Goal: Task Accomplishment & Management: Use online tool/utility

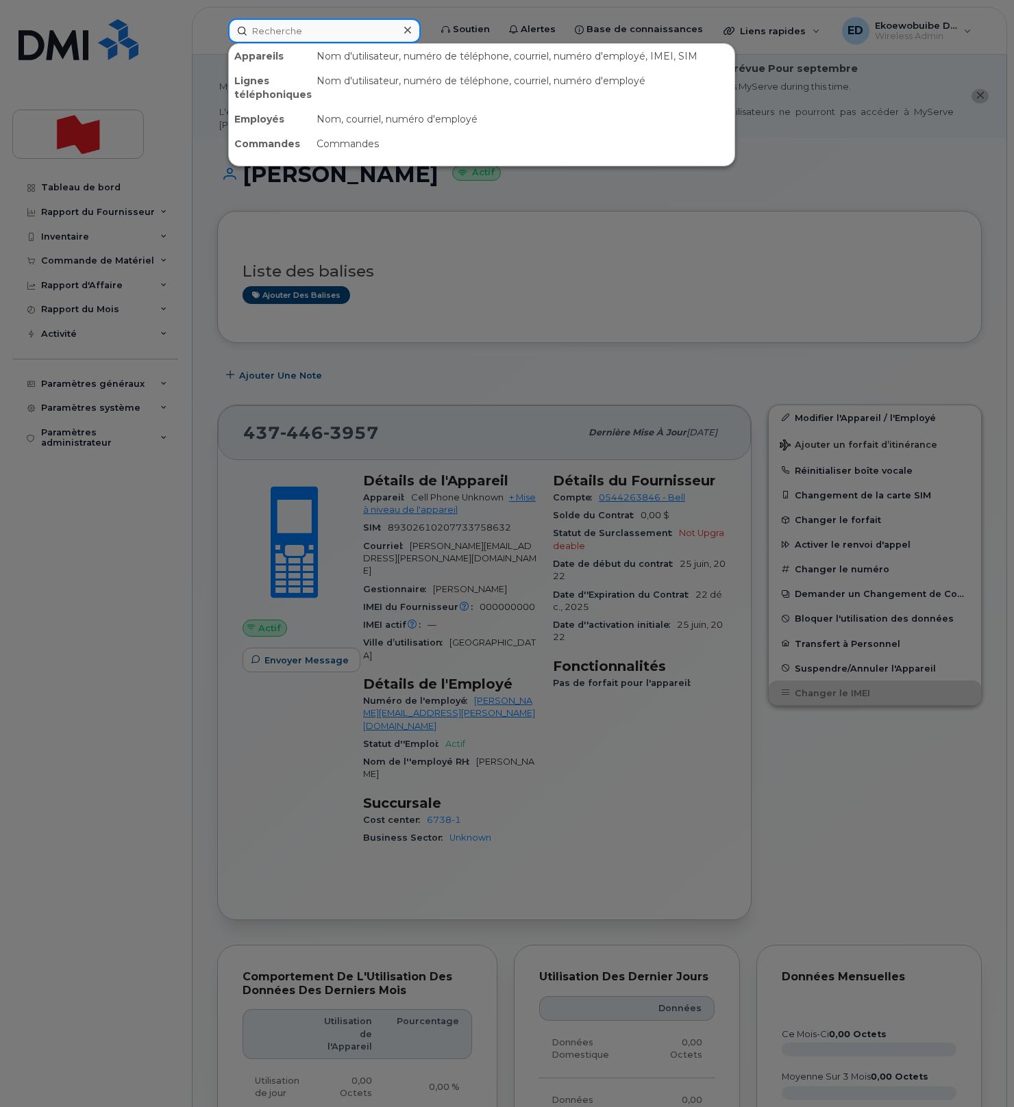
click at [289, 29] on input at bounding box center [324, 30] width 192 height 25
paste input "437-441-1851"
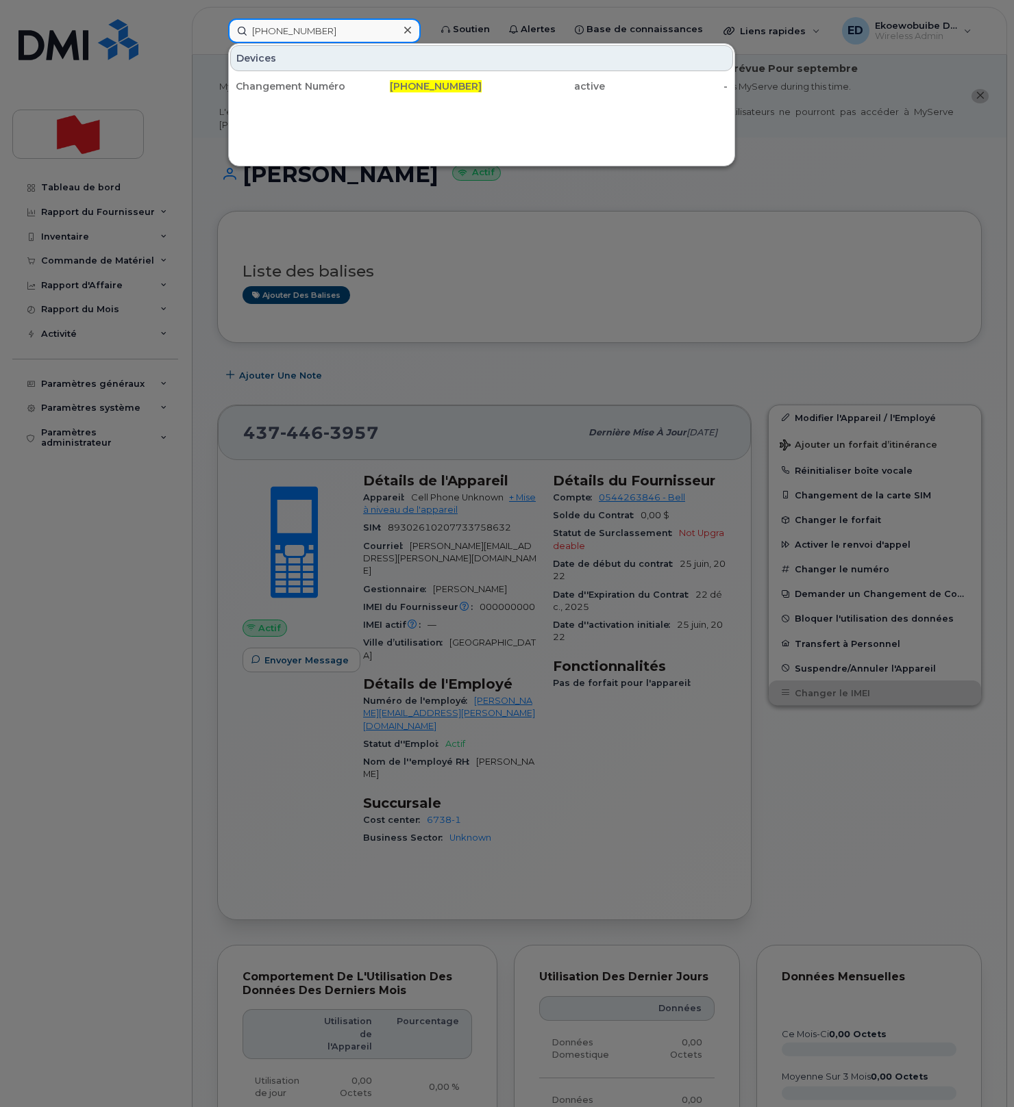
type input "437-441-1851"
drag, startPoint x: 335, startPoint y: 34, endPoint x: 327, endPoint y: 33, distance: 7.6
click at [333, 34] on input "437-441-1851" at bounding box center [324, 30] width 192 height 25
drag, startPoint x: 312, startPoint y: 32, endPoint x: 253, endPoint y: 31, distance: 58.2
click at [253, 31] on input "437-441-1851" at bounding box center [324, 30] width 192 height 25
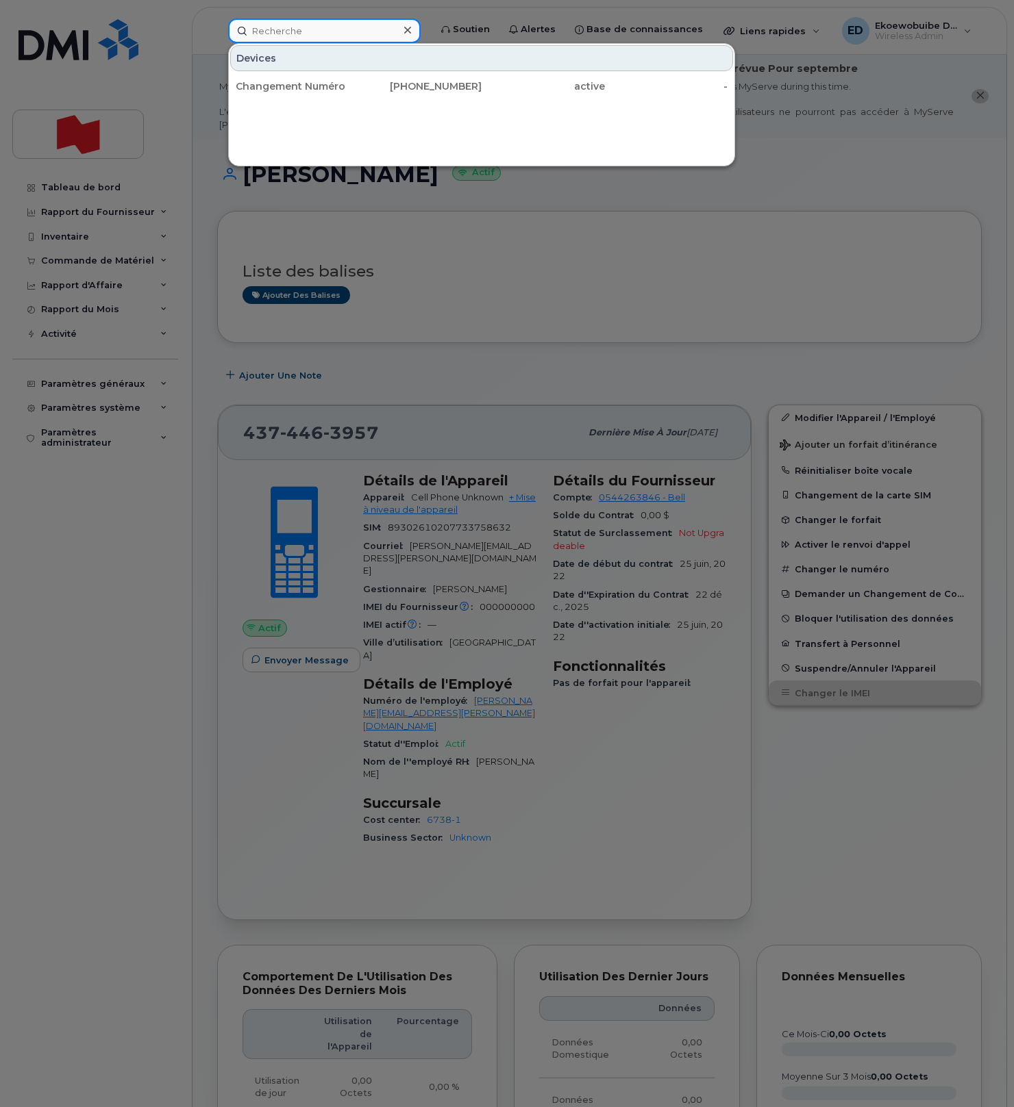
paste input "[PERSON_NAME]"
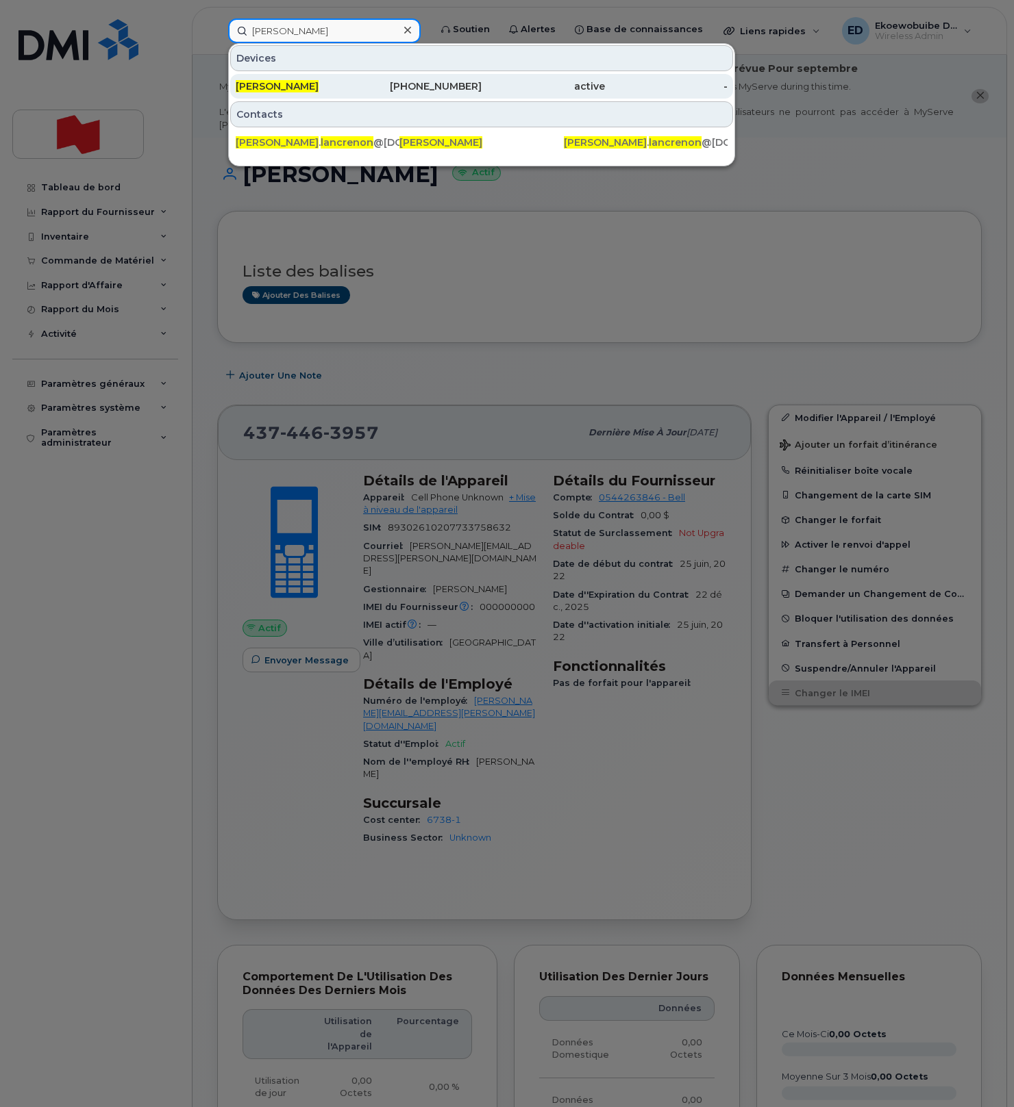
type input "[PERSON_NAME]"
click at [277, 91] on span "[PERSON_NAME]" at bounding box center [277, 86] width 83 height 12
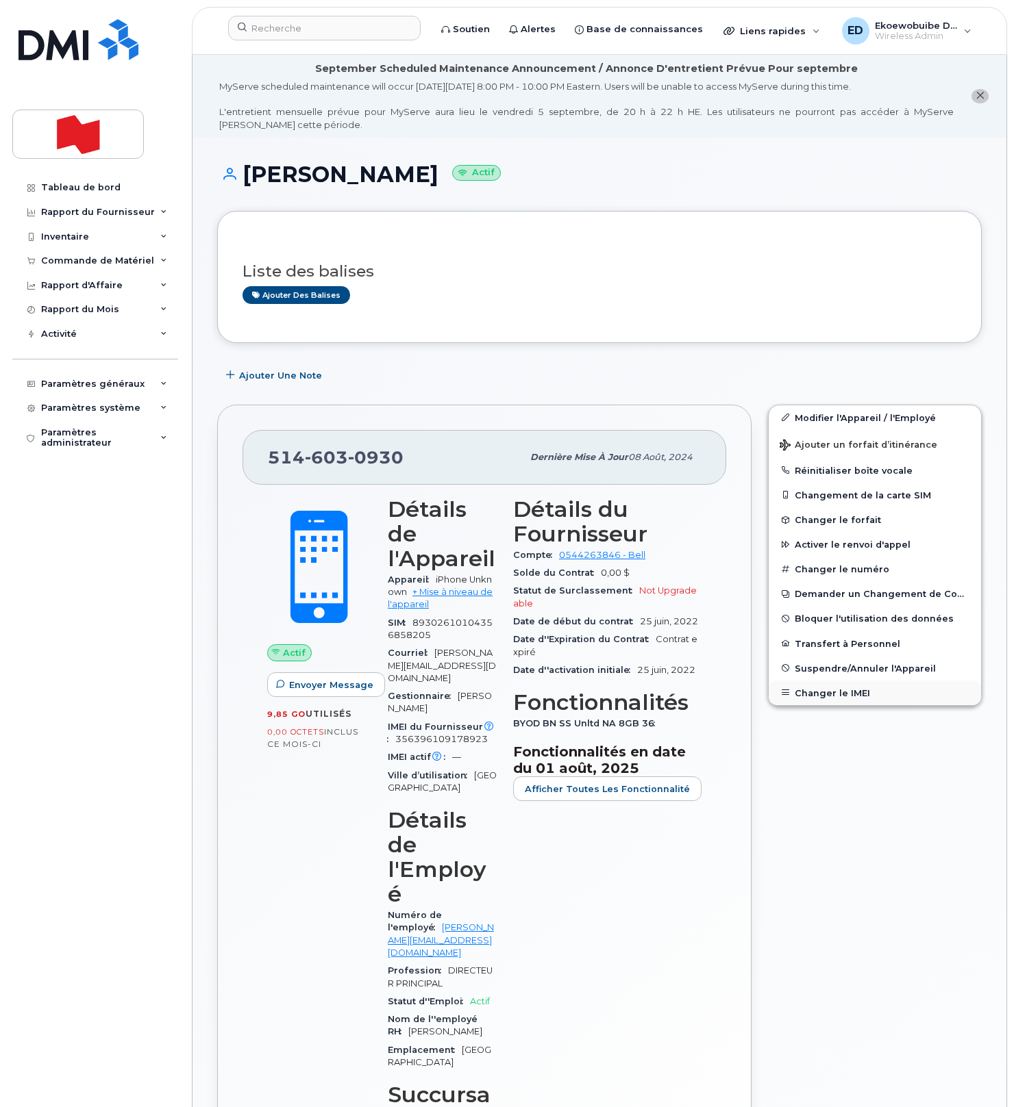
click at [824, 696] on button "Changer le IMEI" at bounding box center [874, 693] width 212 height 25
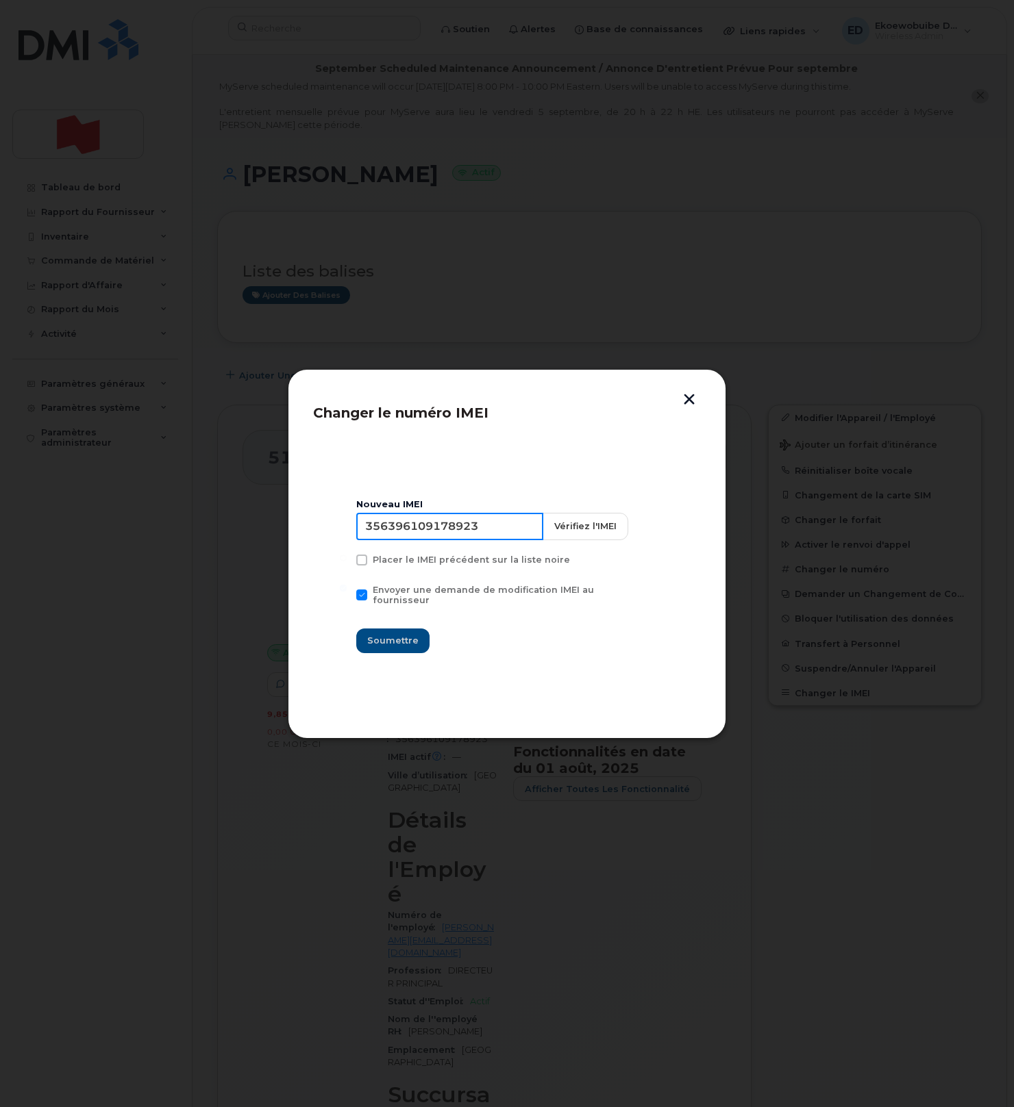
click at [420, 540] on input "356396109178923" at bounding box center [449, 526] width 187 height 27
click at [453, 534] on input "356396109178923" at bounding box center [449, 526] width 187 height 27
type input "353927601120212"
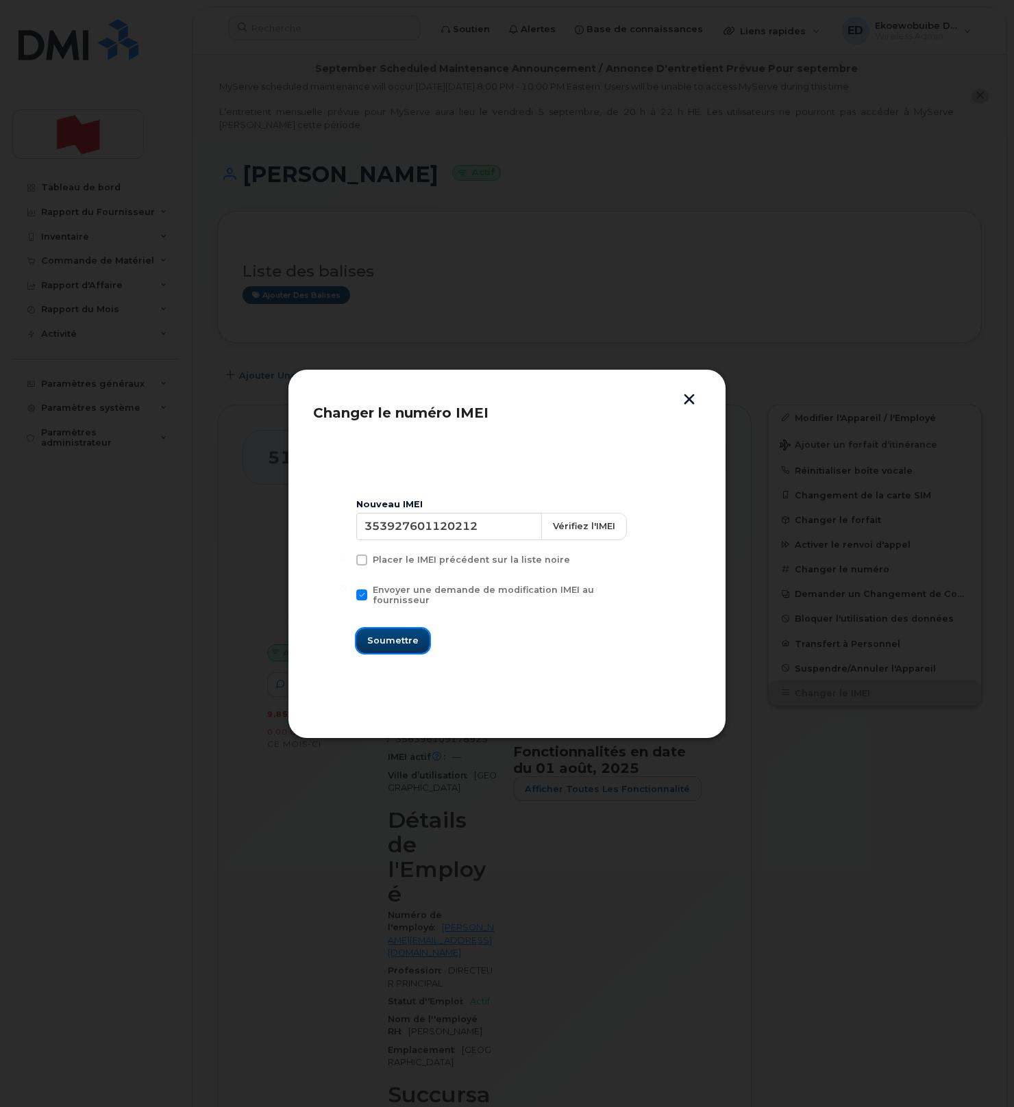
click at [401, 634] on span "Soumettre" at bounding box center [392, 640] width 51 height 13
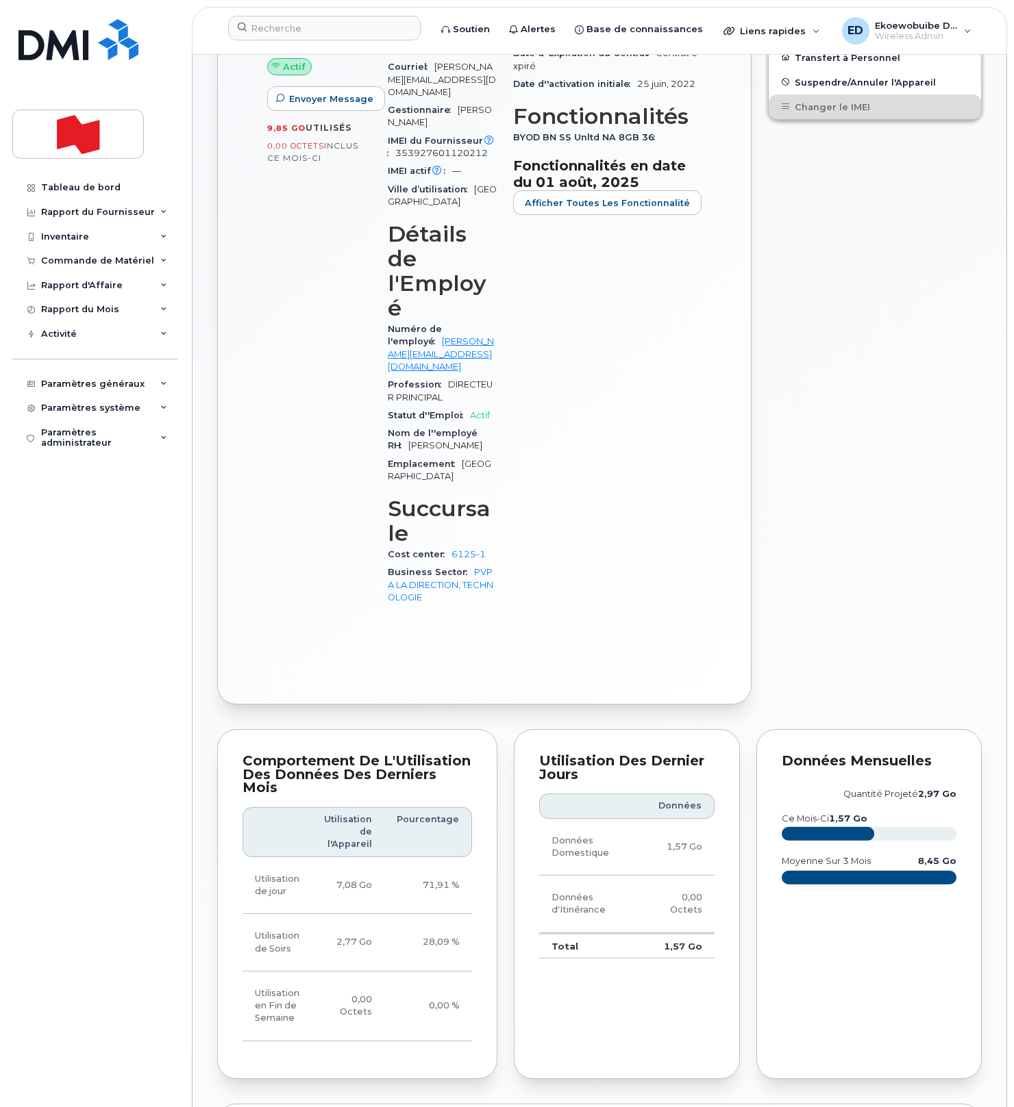
scroll to position [709, 0]
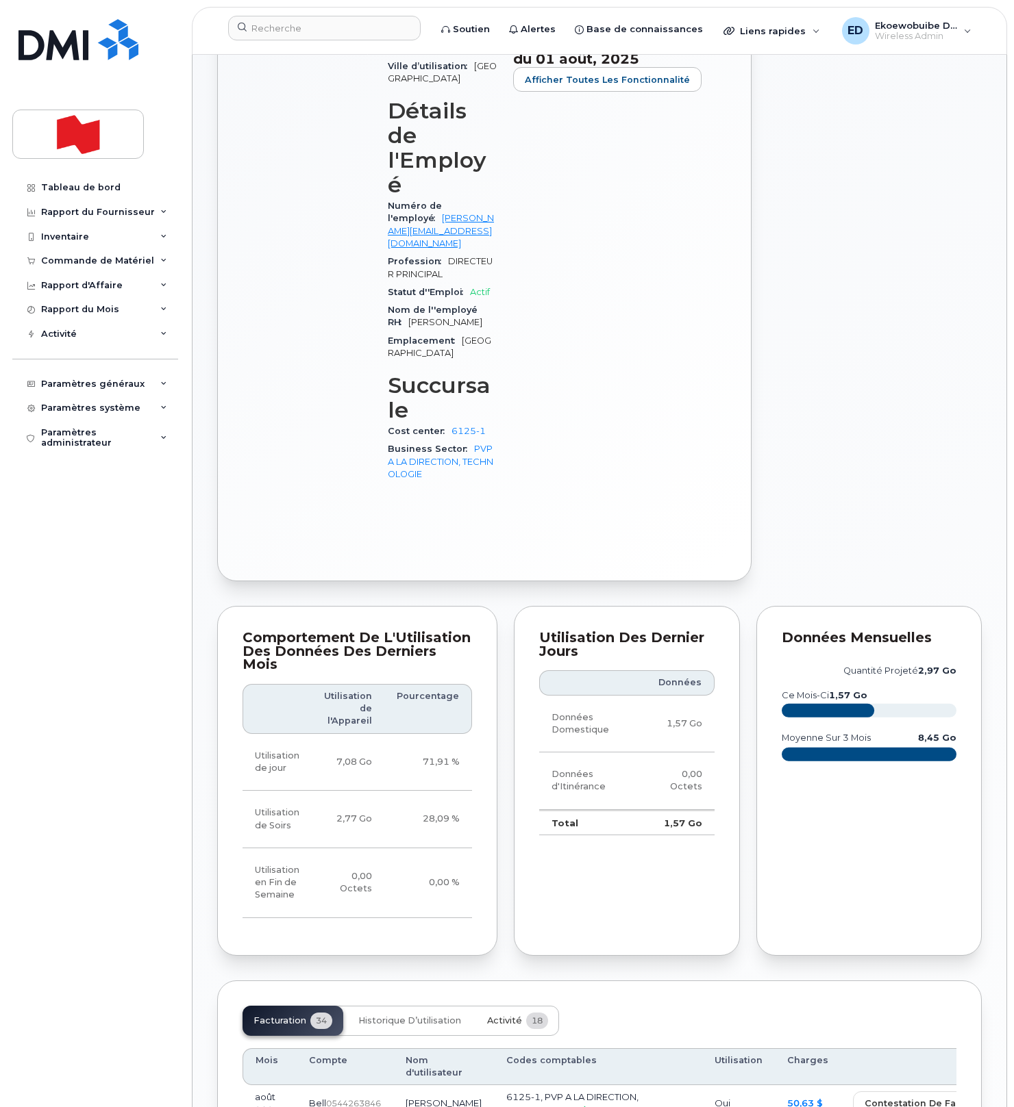
click at [503, 1016] on span "Activité" at bounding box center [504, 1021] width 35 height 11
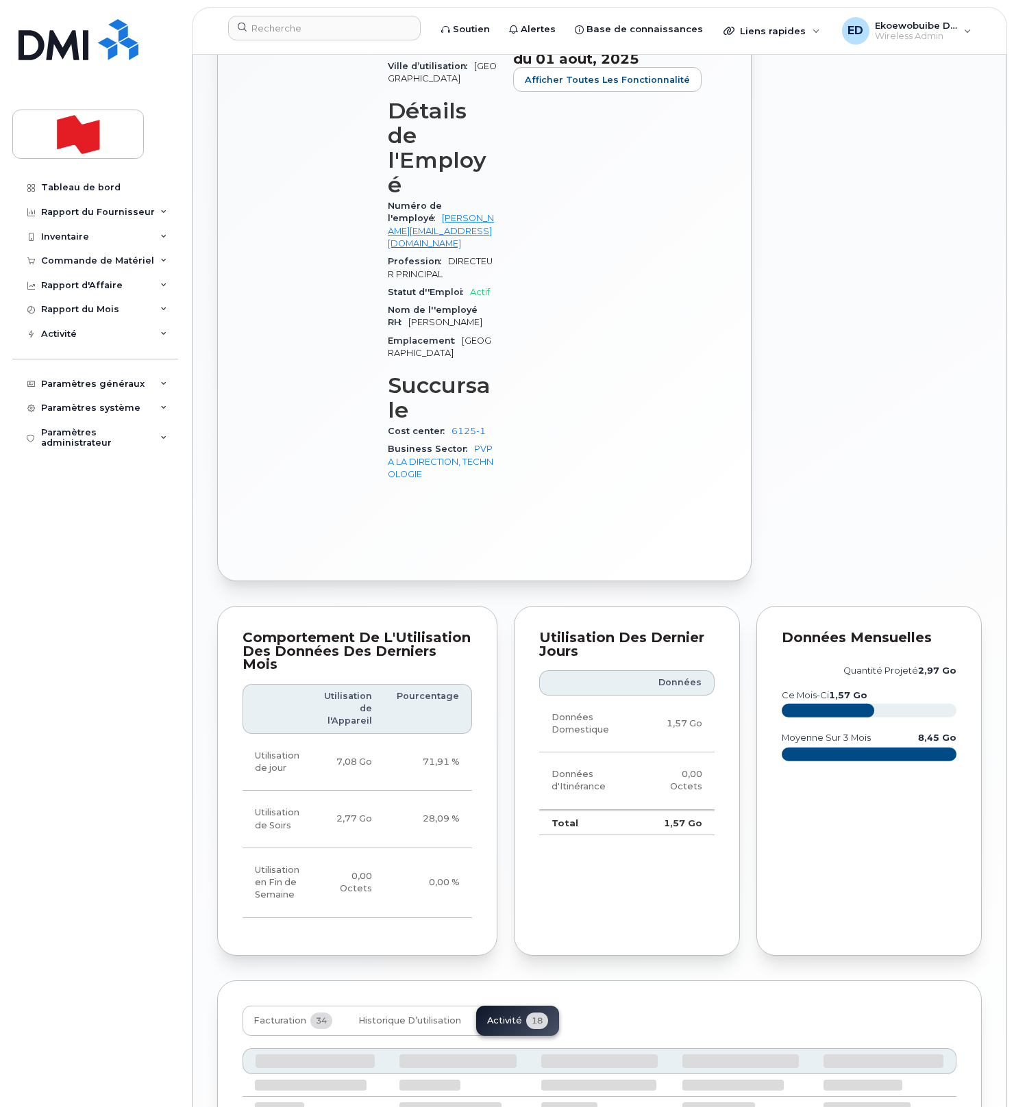
click at [503, 1006] on div "Facturation 34 Historique d’utilisation Activité 18" at bounding box center [400, 1021] width 316 height 30
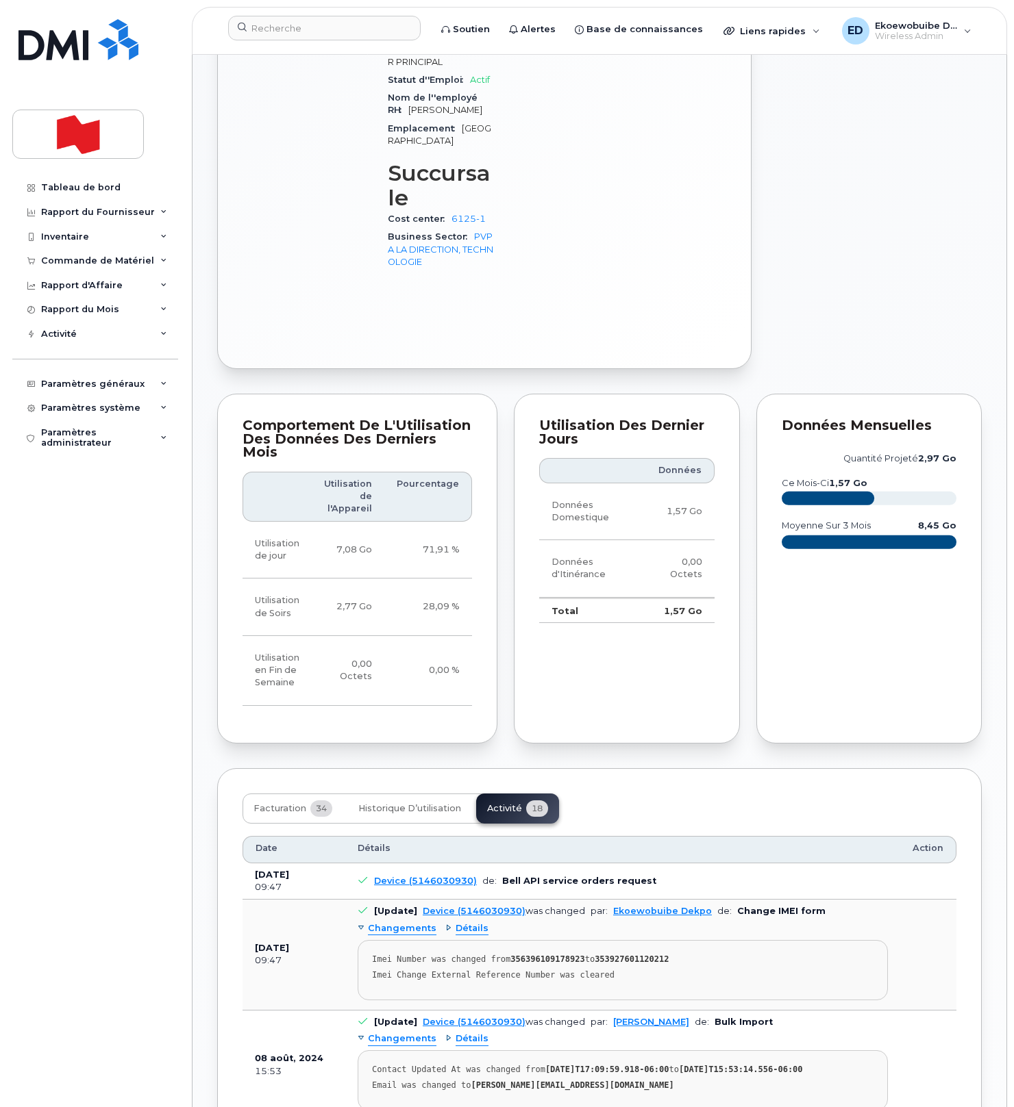
scroll to position [925, 0]
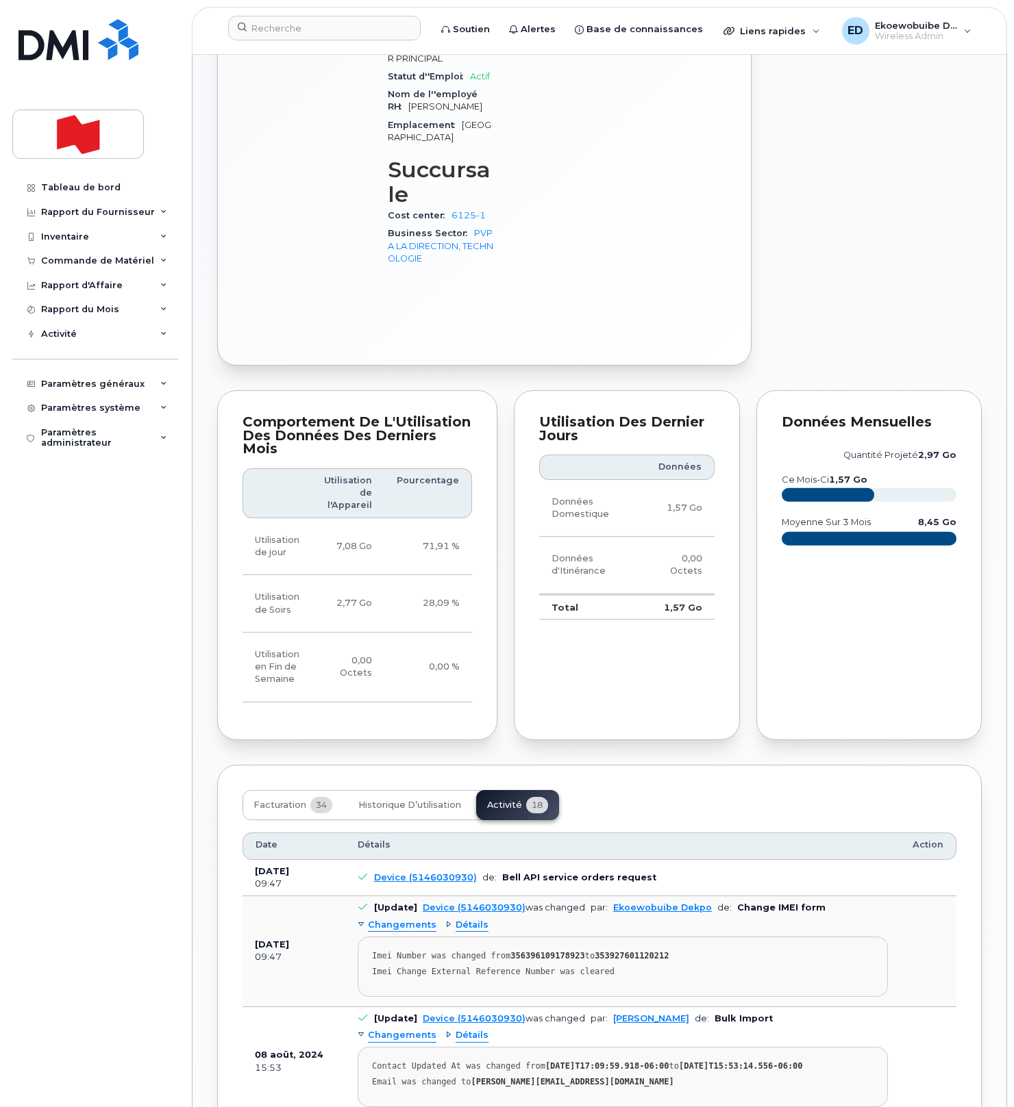
click at [623, 937] on pre "Imei Number was changed from 356396109178923 to 353927601120212 Imei Change Ext…" at bounding box center [622, 967] width 530 height 60
drag, startPoint x: 629, startPoint y: 859, endPoint x: 370, endPoint y: 834, distance: 259.4
click at [370, 937] on pre "Imei Number was changed from 356396109178923 to 353927601120212 Imei Change Ext…" at bounding box center [622, 967] width 530 height 60
copy pre "Imei Number was changed from 356396109178923 to 353927601120212 Imei Change Ext…"
